Goal: Communication & Community: Participate in discussion

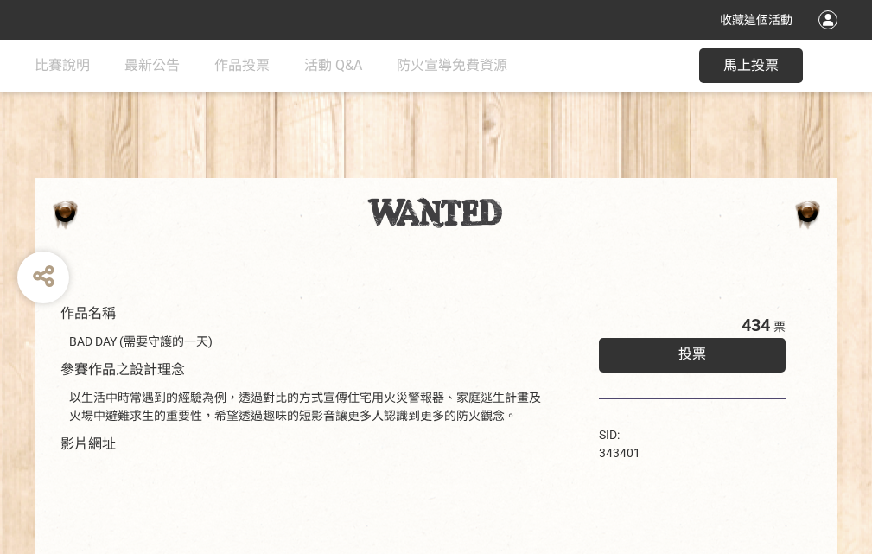
click at [831, 36] on div "收藏這個活動" at bounding box center [436, 20] width 872 height 40
click at [540, 170] on div "作品名稱 BAD DAY (需要守護的一天) 參賽作品之設計理念 以生活中時常遇到的經驗為例，透過對比的方式宣傳住宅用火災警報器、家庭逃生計畫及火場中避難求生…" at bounding box center [436, 403] width 872 height 727
click at [688, 350] on span "投票" at bounding box center [692, 354] width 28 height 16
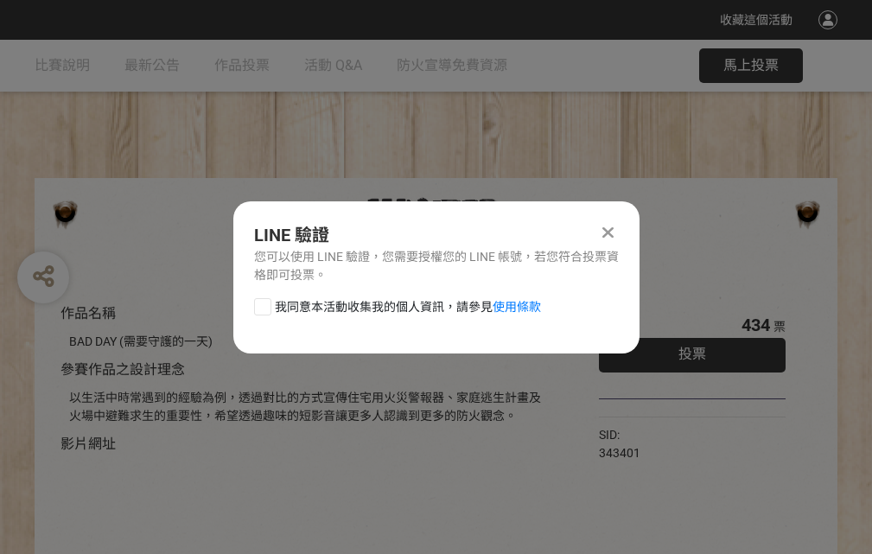
click at [261, 303] on div at bounding box center [262, 306] width 17 height 17
checkbox input "true"
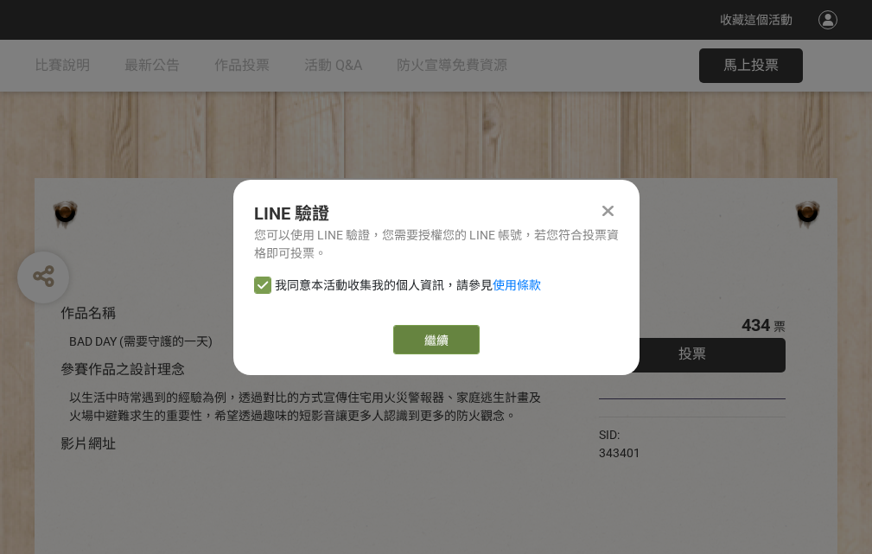
click at [435, 340] on link "繼續" at bounding box center [436, 339] width 86 height 29
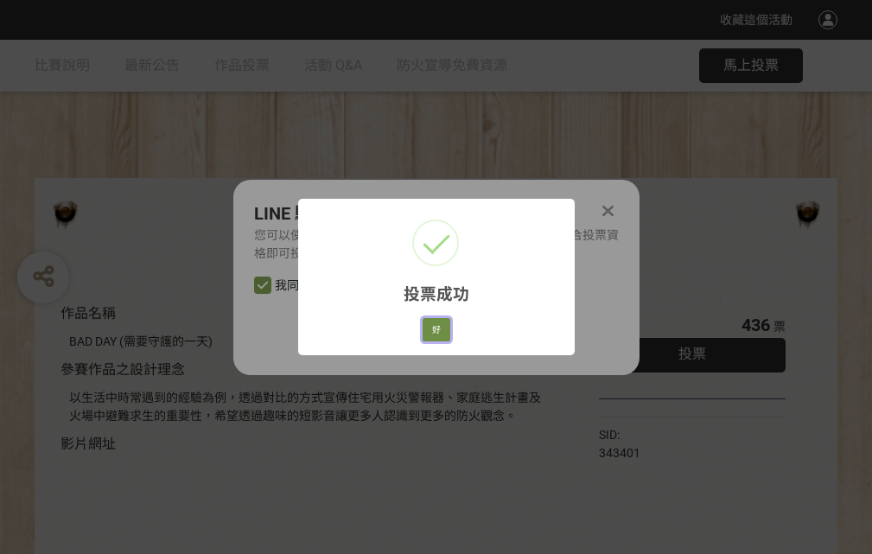
click at [431, 327] on button "好" at bounding box center [437, 330] width 28 height 24
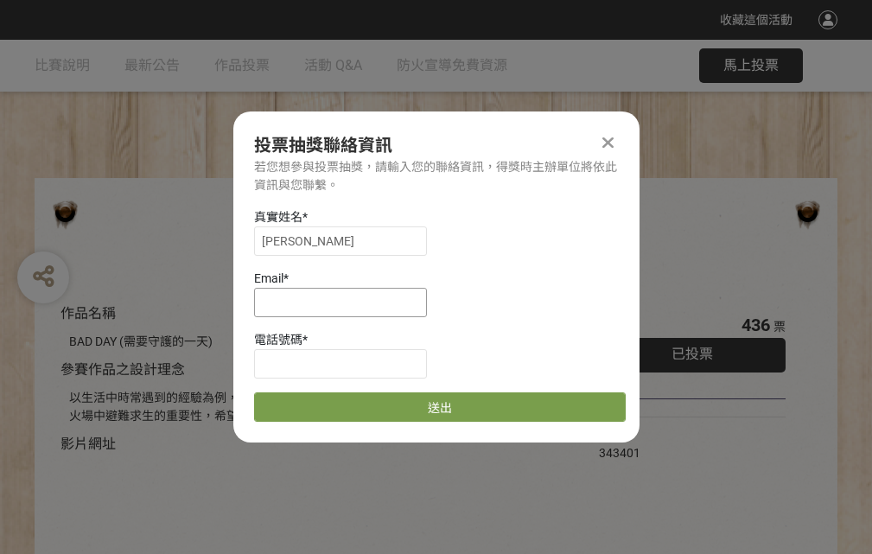
click at [346, 302] on input at bounding box center [340, 302] width 173 height 29
type input "[EMAIL_ADDRESS][DOMAIN_NAME]"
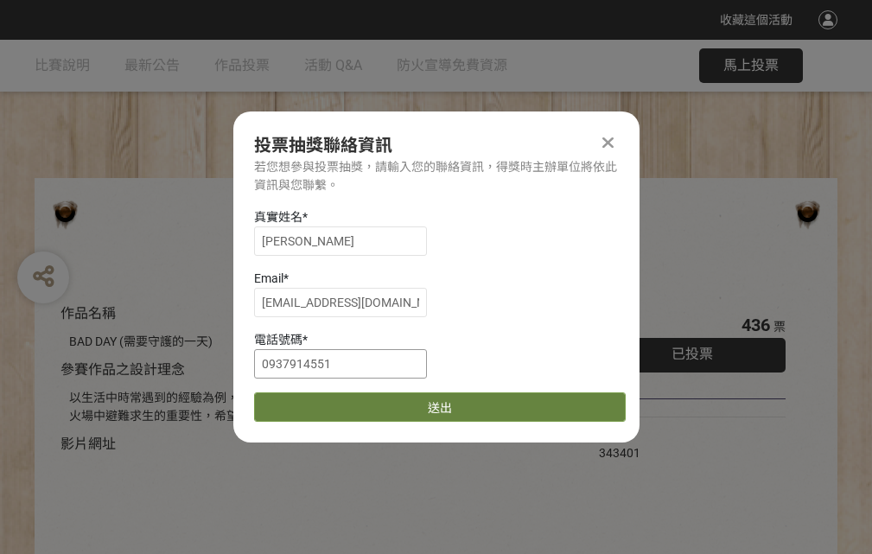
type input "0937914551"
click at [303, 401] on button "送出" at bounding box center [440, 406] width 372 height 29
